Goal: Information Seeking & Learning: Learn about a topic

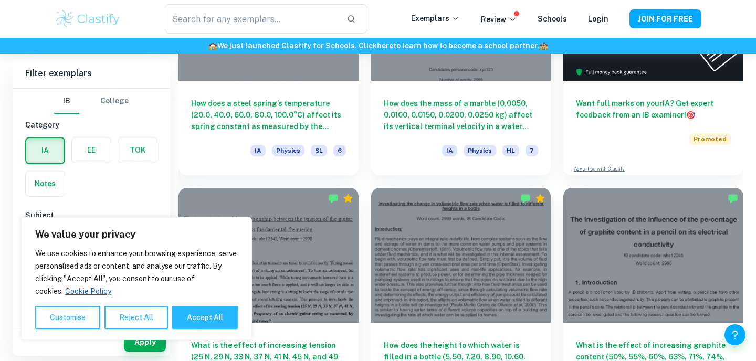
scroll to position [454, 0]
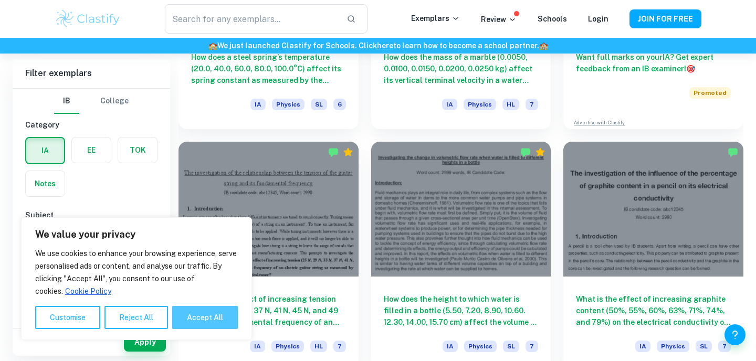
click at [222, 315] on button "Accept All" at bounding box center [205, 317] width 66 height 23
checkbox input "true"
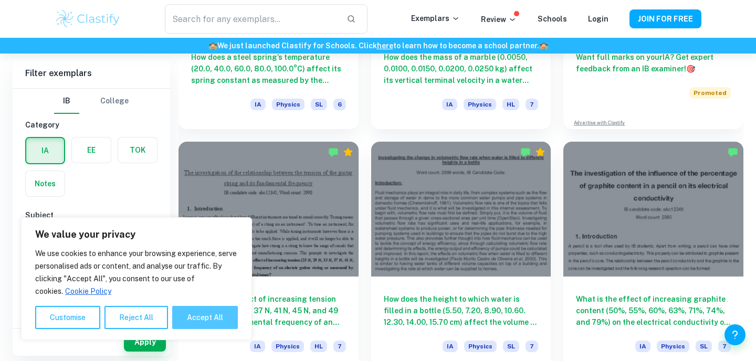
checkbox input "true"
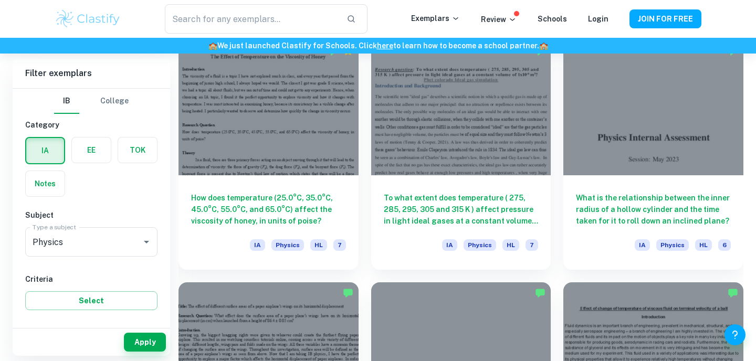
scroll to position [2440, 0]
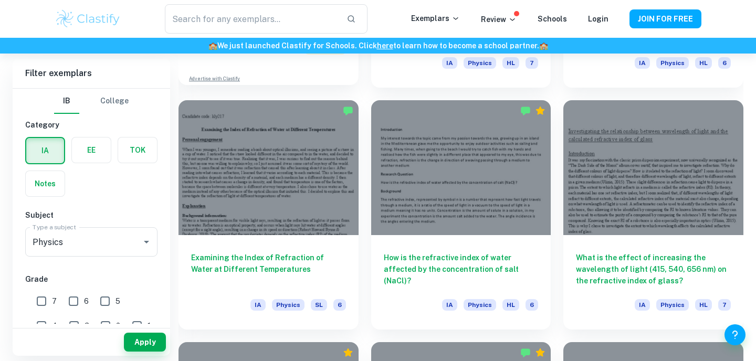
scroll to position [982, 0]
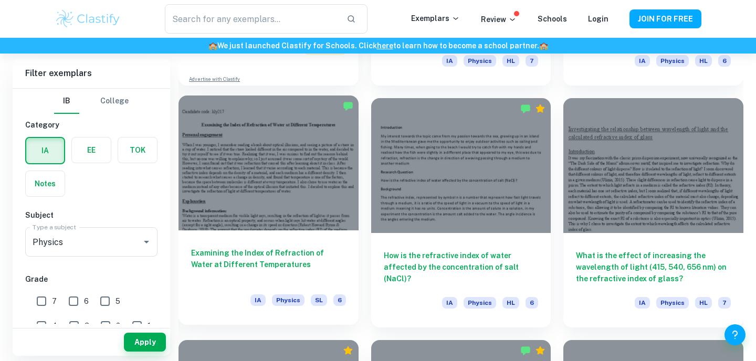
click at [254, 240] on div "Examining the Index of Refraction of Water at Different Temperatures IA Physics…" at bounding box center [269, 278] width 180 height 95
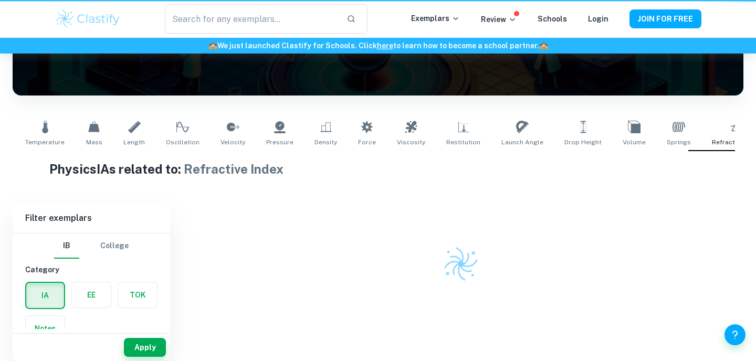
scroll to position [0, 9]
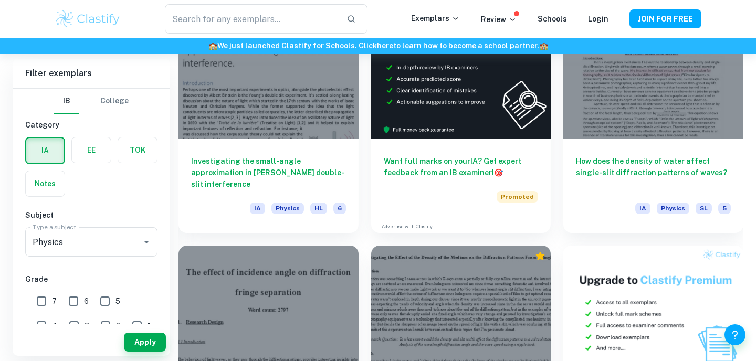
scroll to position [3015, 0]
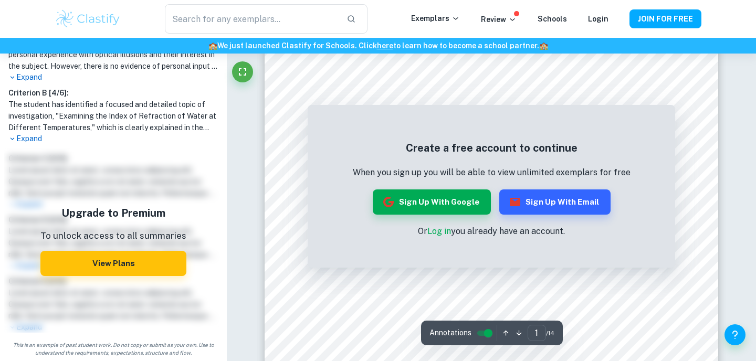
scroll to position [53, 0]
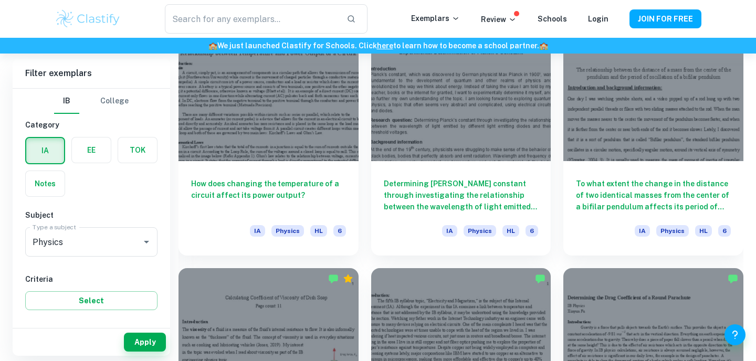
scroll to position [3587, 0]
